Goal: Information Seeking & Learning: Check status

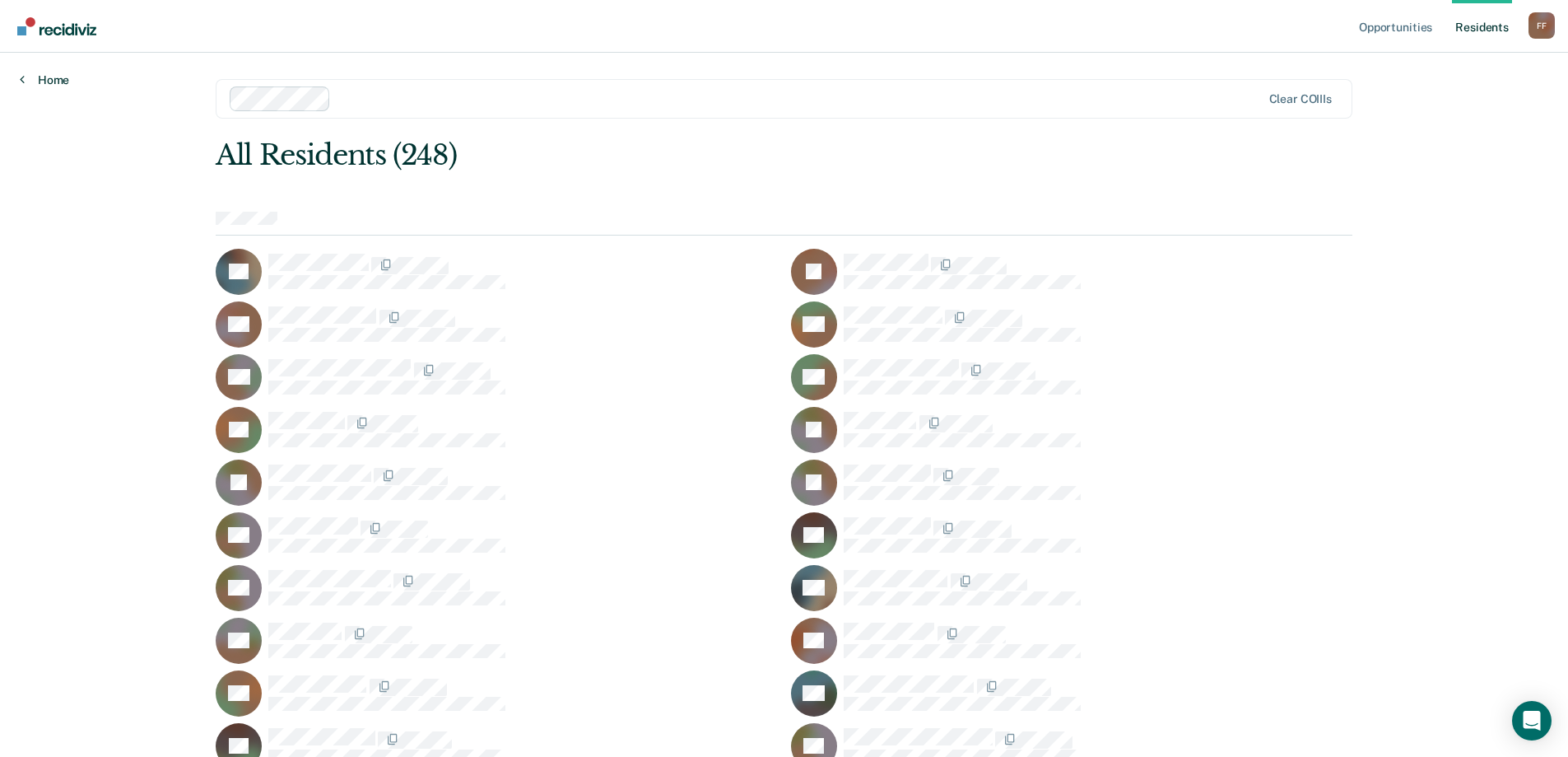
click at [38, 76] on link "Home" at bounding box center [44, 80] width 49 height 15
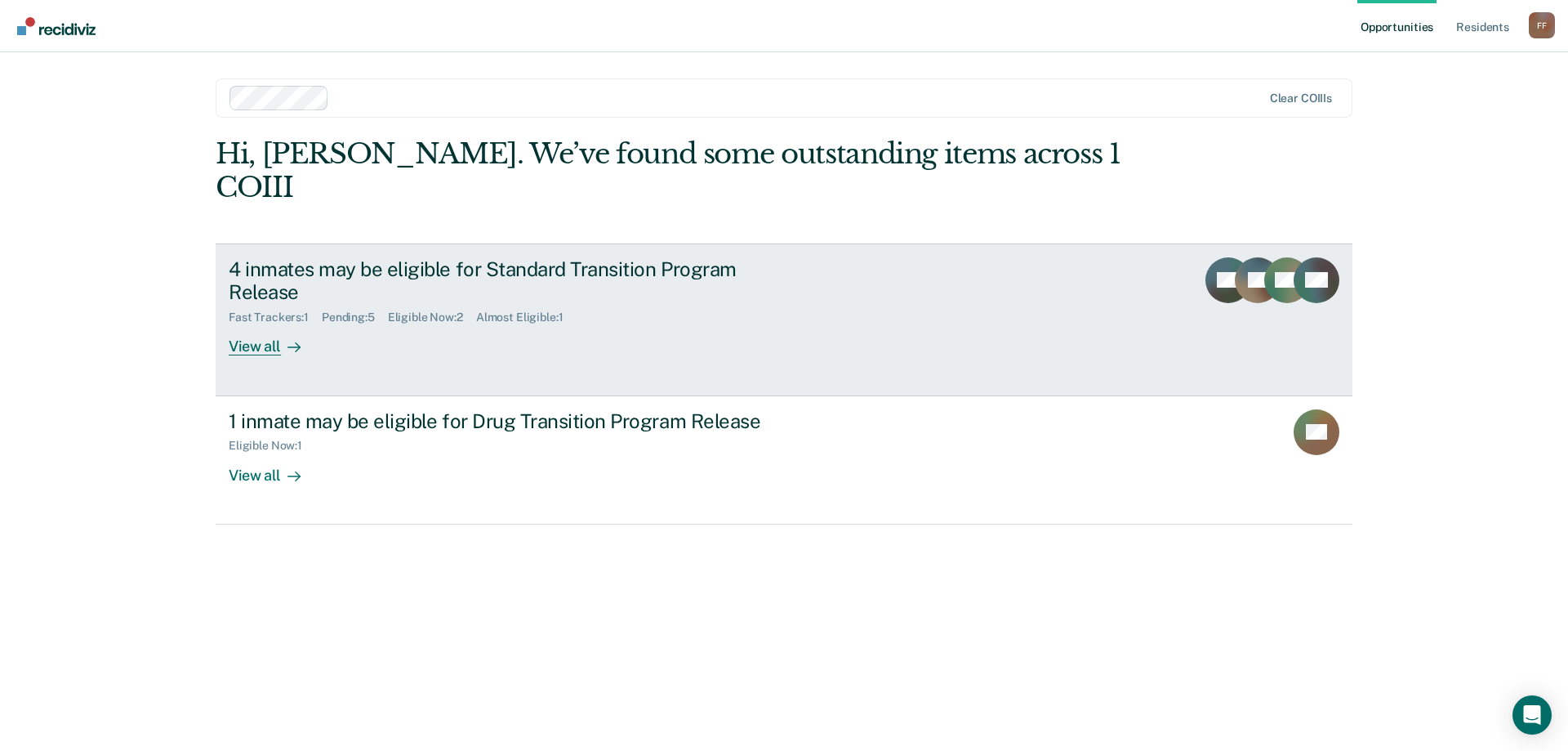
click at [274, 311] on div "Fast Trackers : 1" at bounding box center [276, 317] width 94 height 14
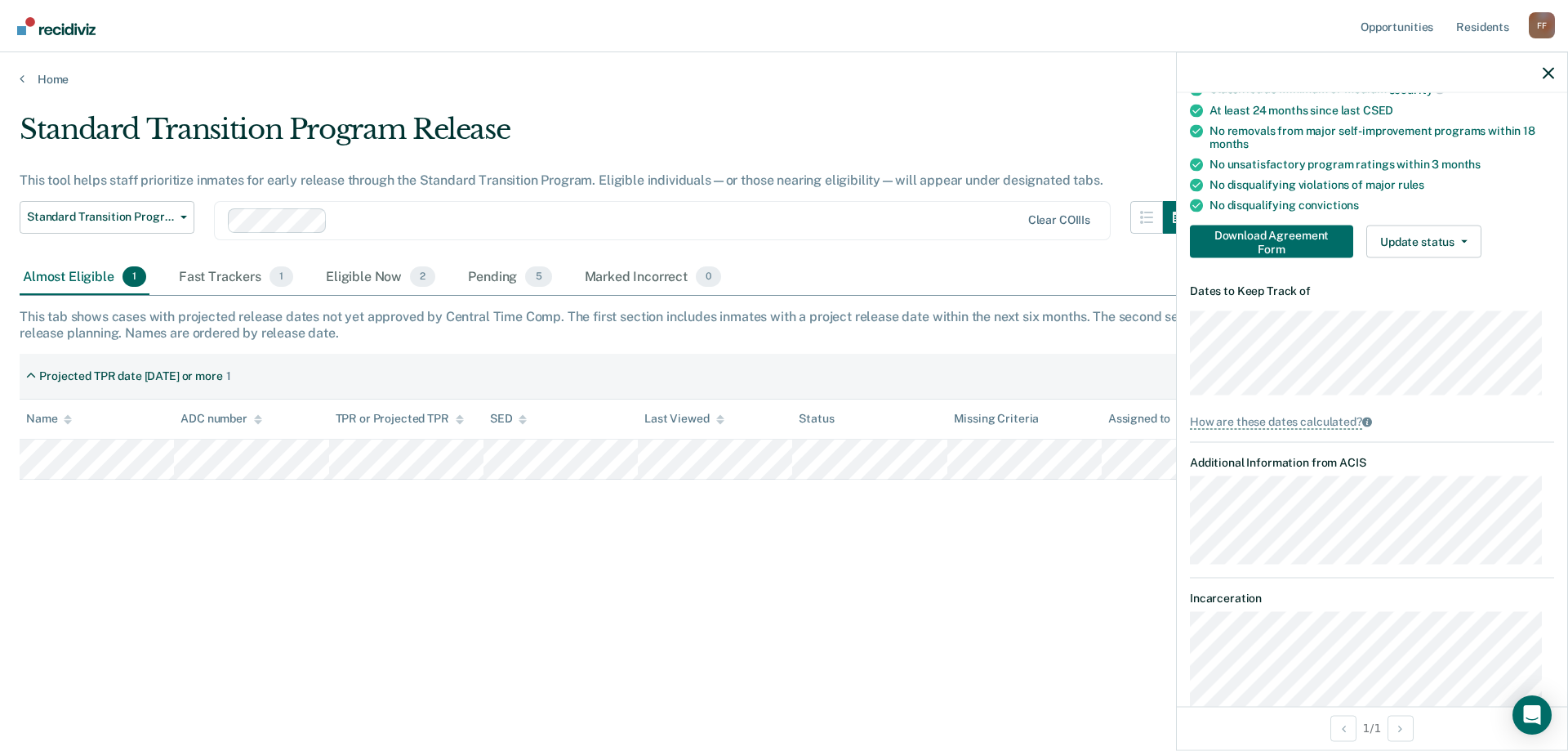
scroll to position [52, 0]
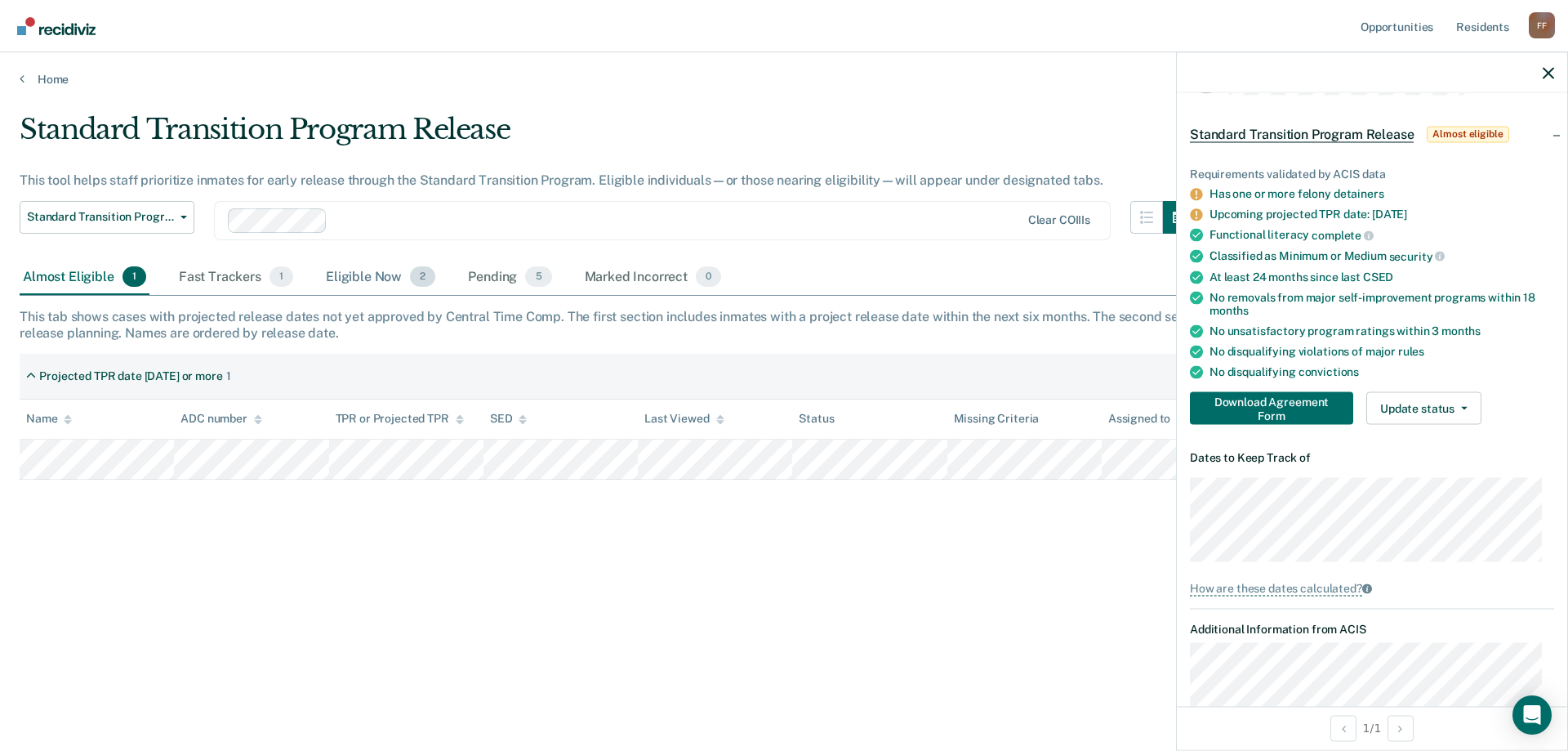
click at [375, 277] on div "Eligible Now 2" at bounding box center [381, 278] width 116 height 36
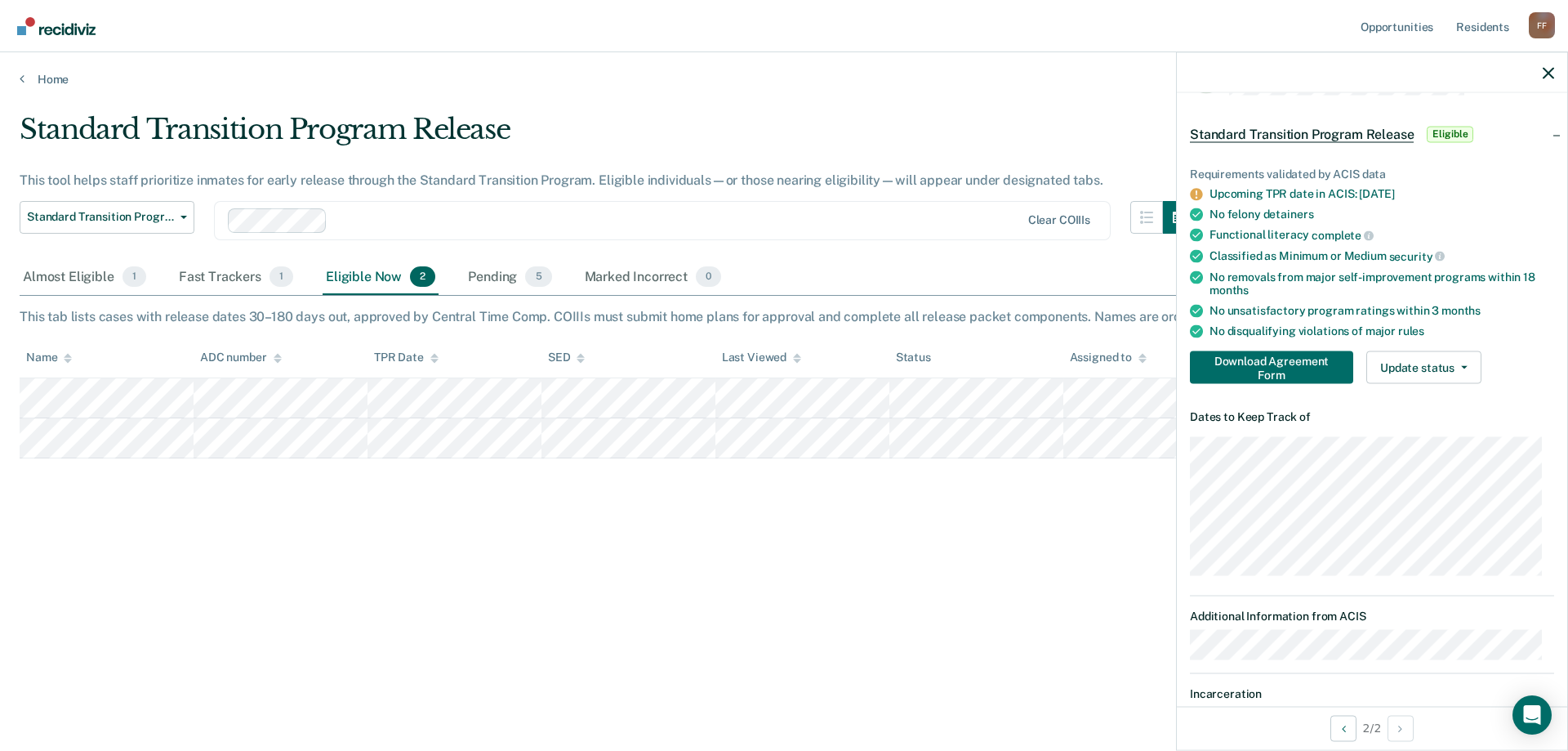
click at [967, 536] on div "Standard Transition Program Release This tool helps staff prioritize inmates fo…" at bounding box center [784, 370] width 1529 height 515
click at [1546, 75] on icon "button" at bounding box center [1548, 73] width 11 height 11
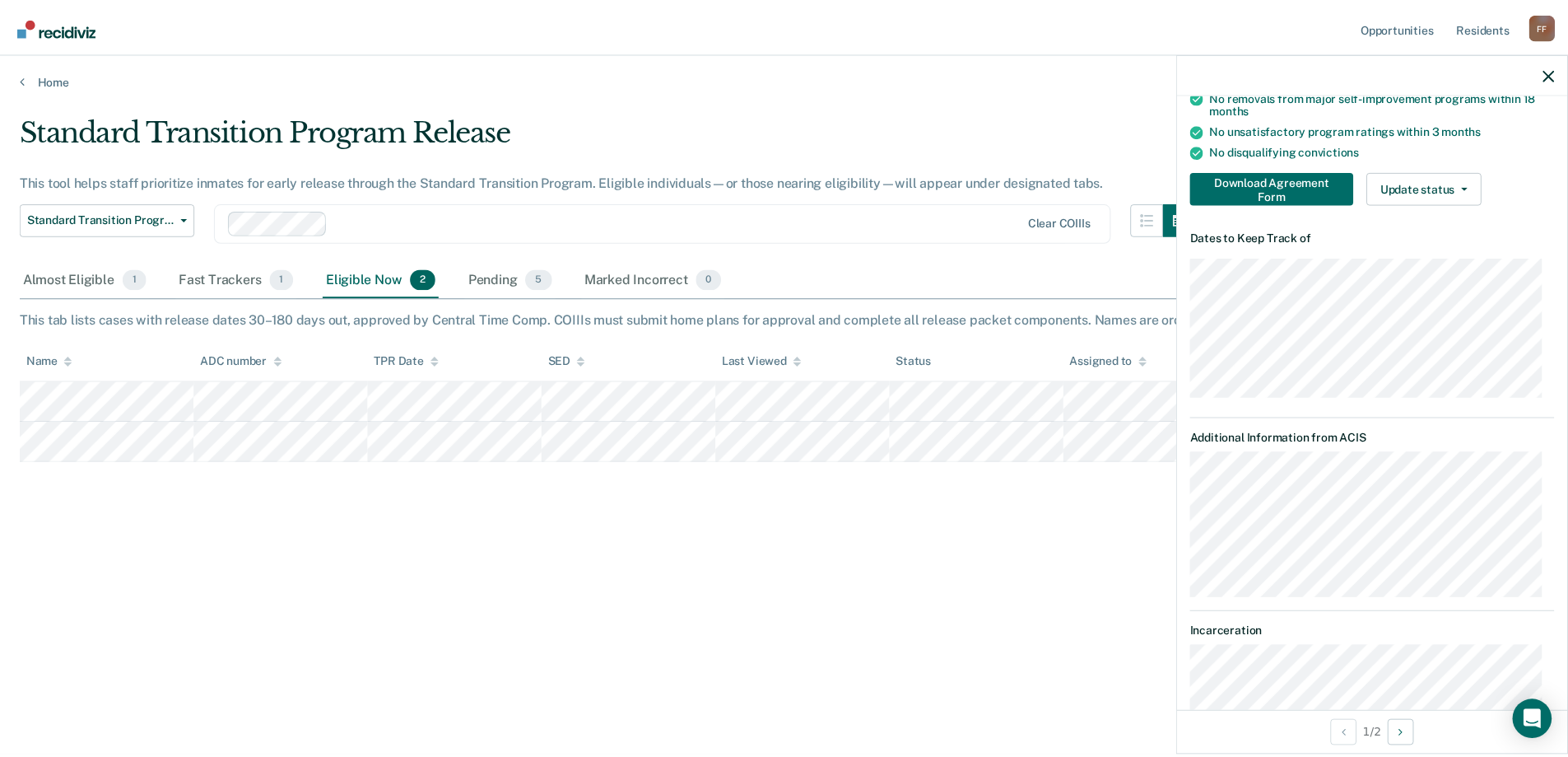
scroll to position [328, 0]
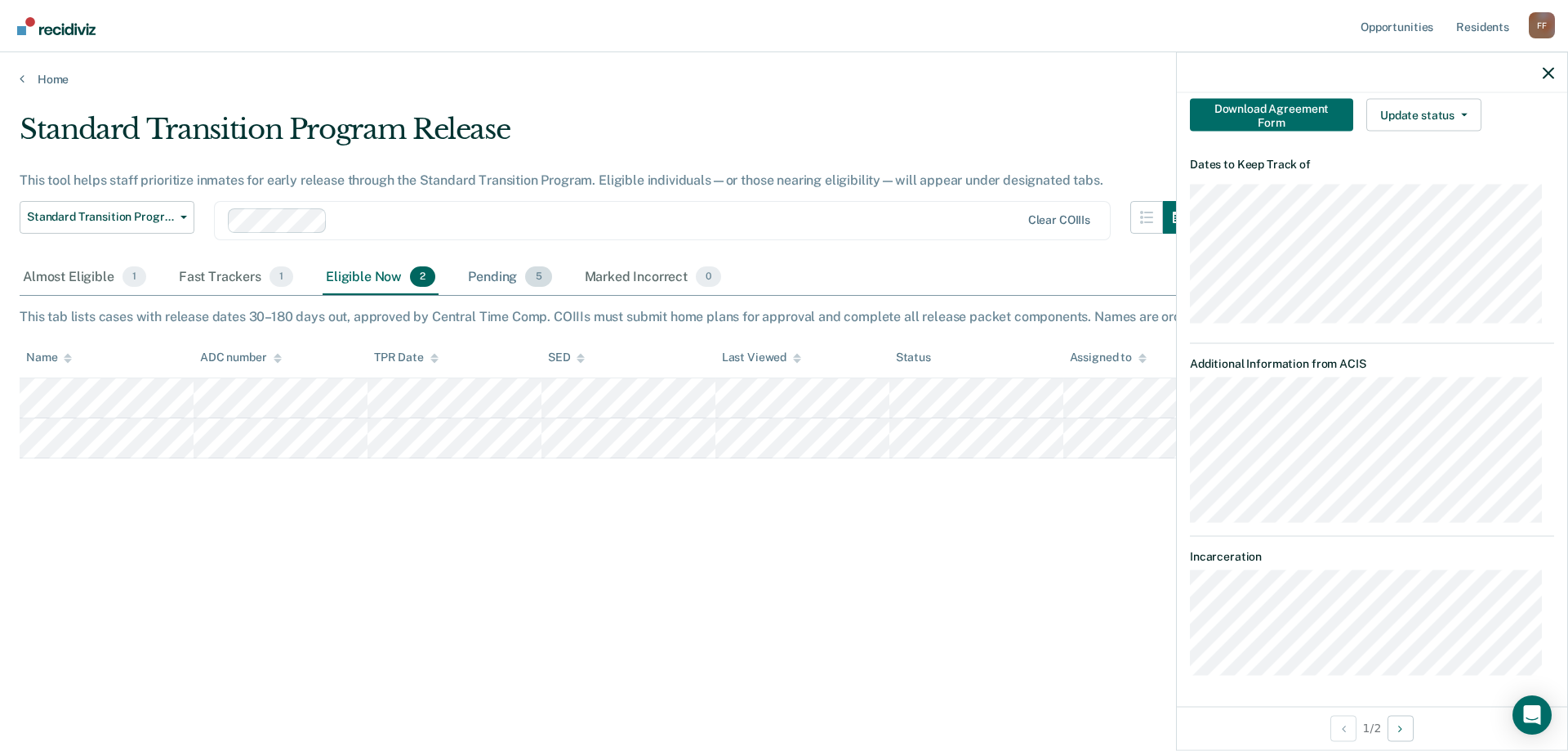
click at [488, 282] on div "Pending 5" at bounding box center [510, 278] width 90 height 36
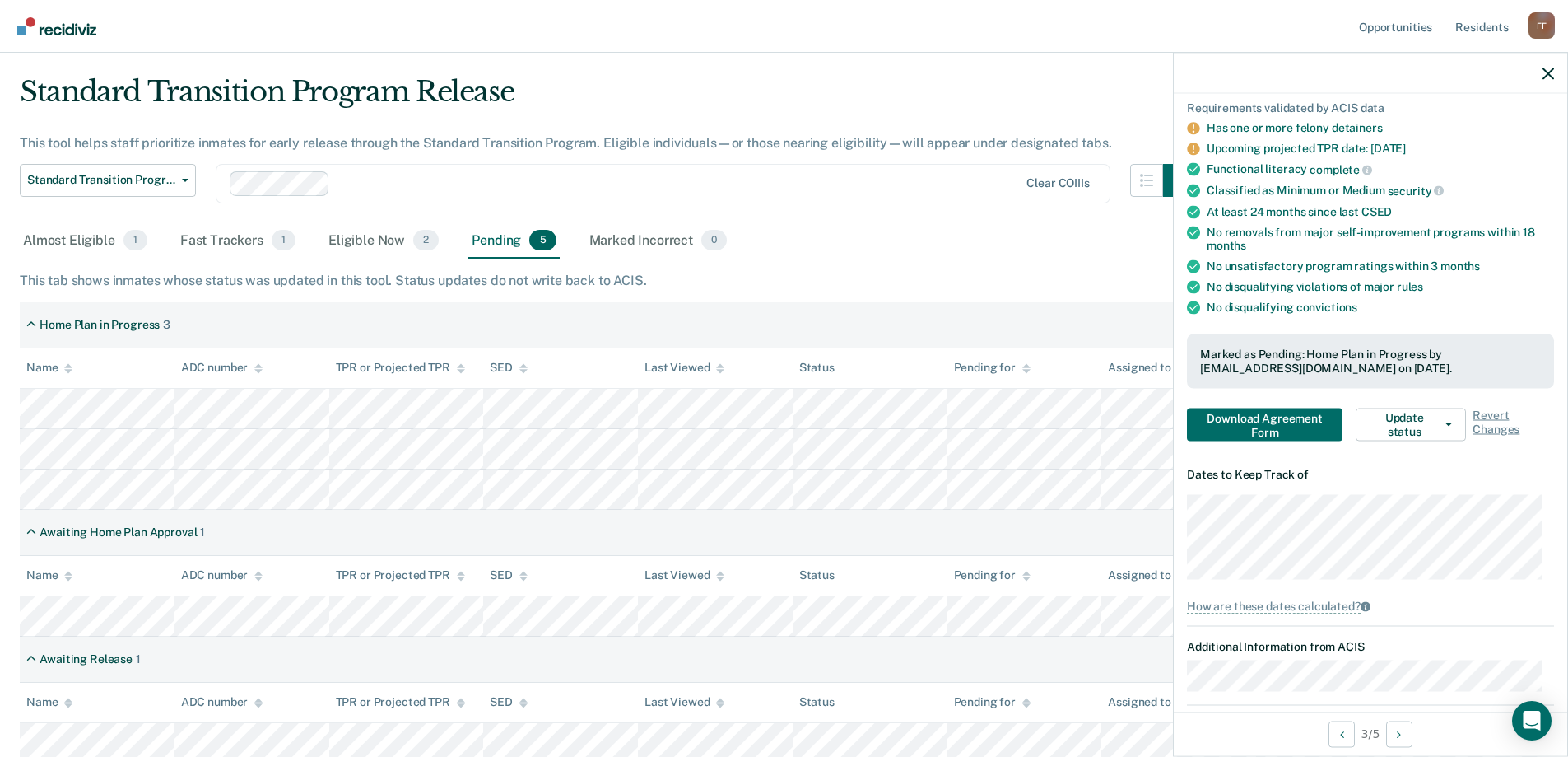
scroll to position [0, 0]
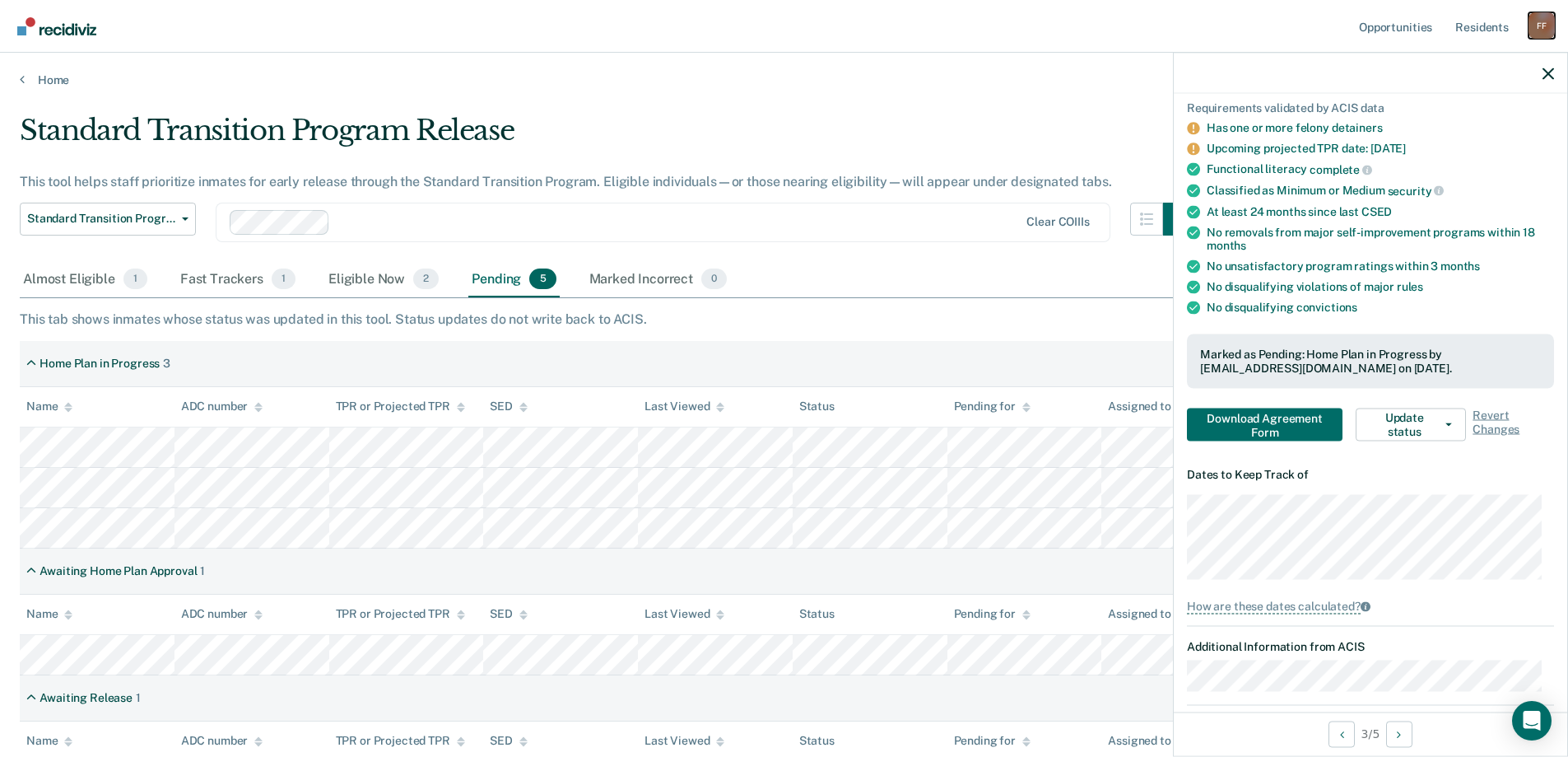
click at [1545, 30] on div "F F" at bounding box center [1542, 25] width 26 height 26
click at [1449, 110] on link "Log Out" at bounding box center [1476, 107] width 133 height 14
